Goal: Find specific page/section: Find specific page/section

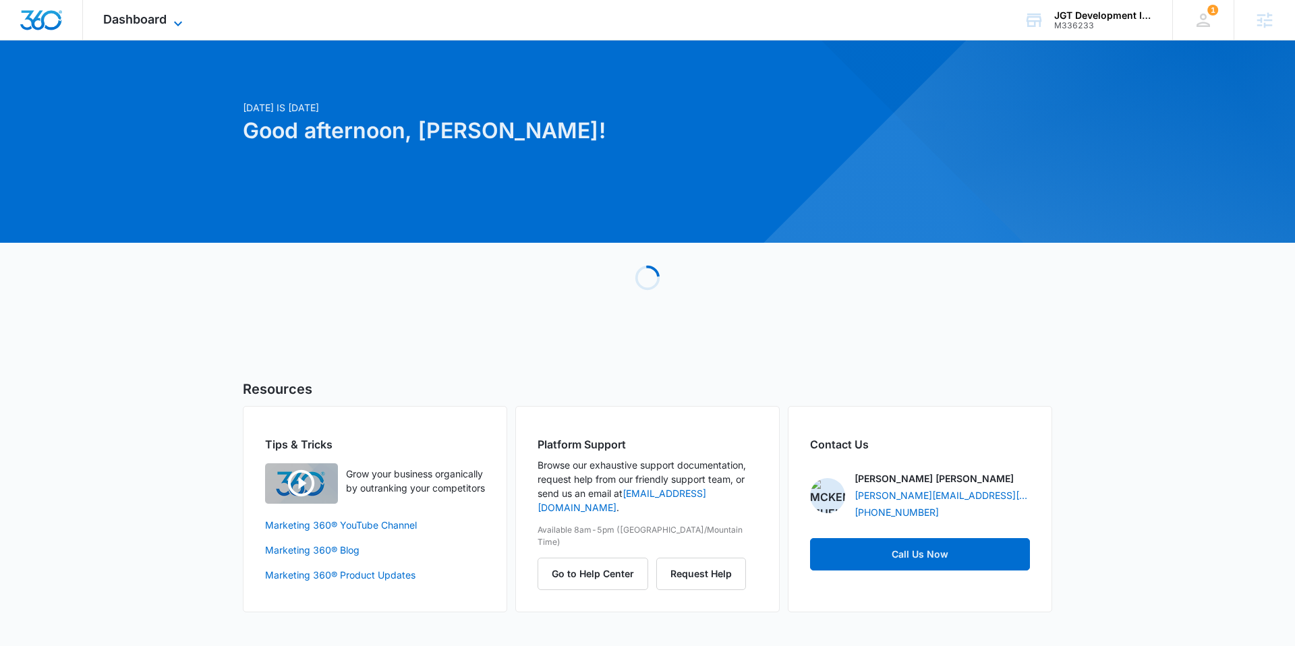
click at [150, 23] on span "Dashboard" at bounding box center [134, 19] width 63 height 14
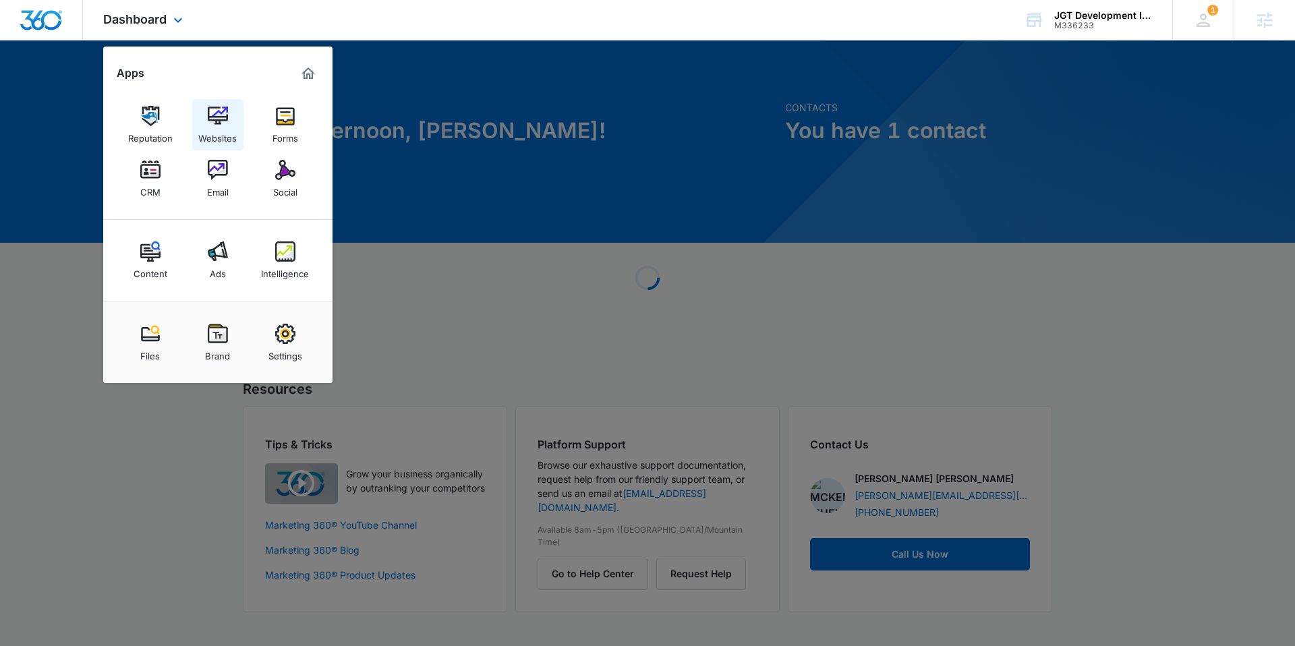
click at [230, 121] on link "Websites" at bounding box center [217, 124] width 51 height 51
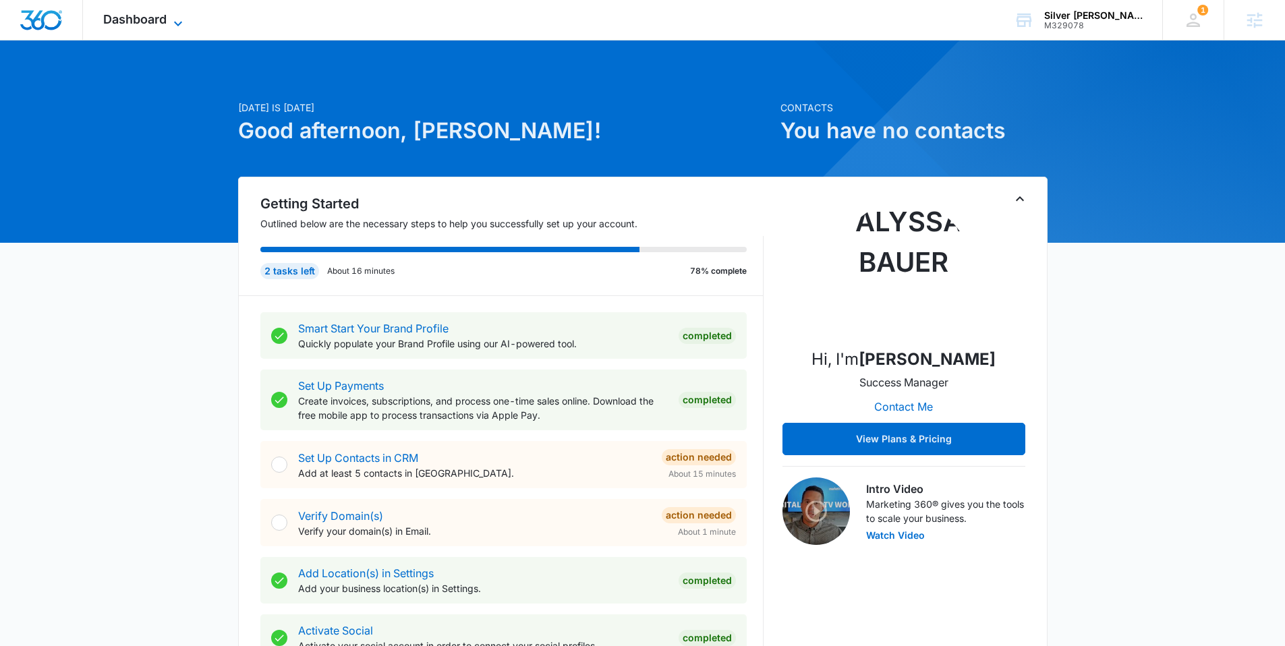
click at [121, 16] on span "Dashboard" at bounding box center [134, 19] width 63 height 14
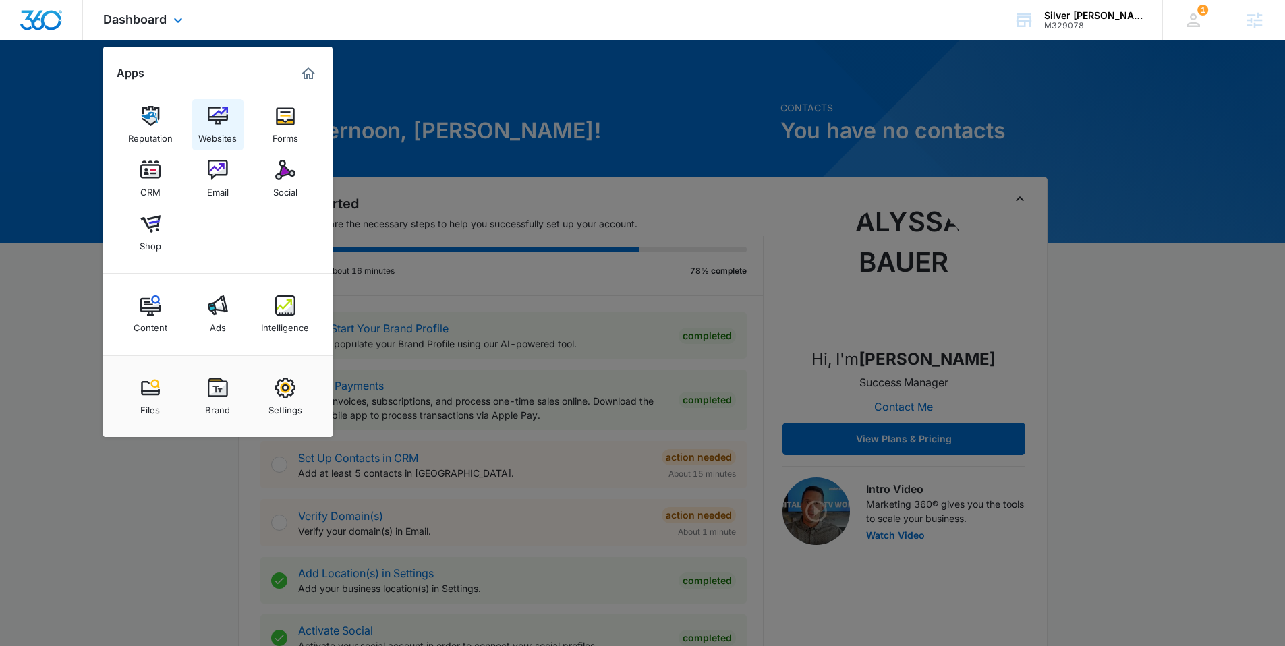
click at [226, 136] on div "Websites" at bounding box center [217, 135] width 38 height 18
